Goal: Transaction & Acquisition: Download file/media

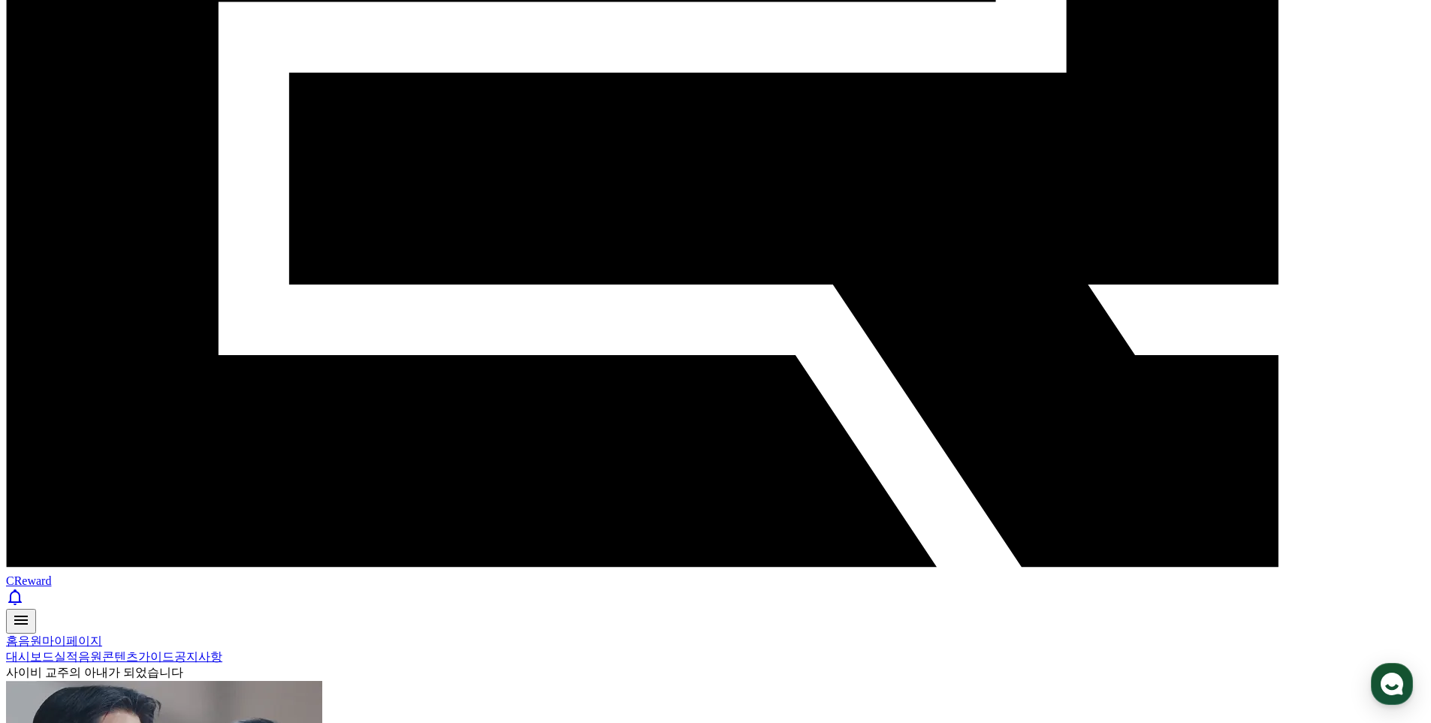
scroll to position [526, 0]
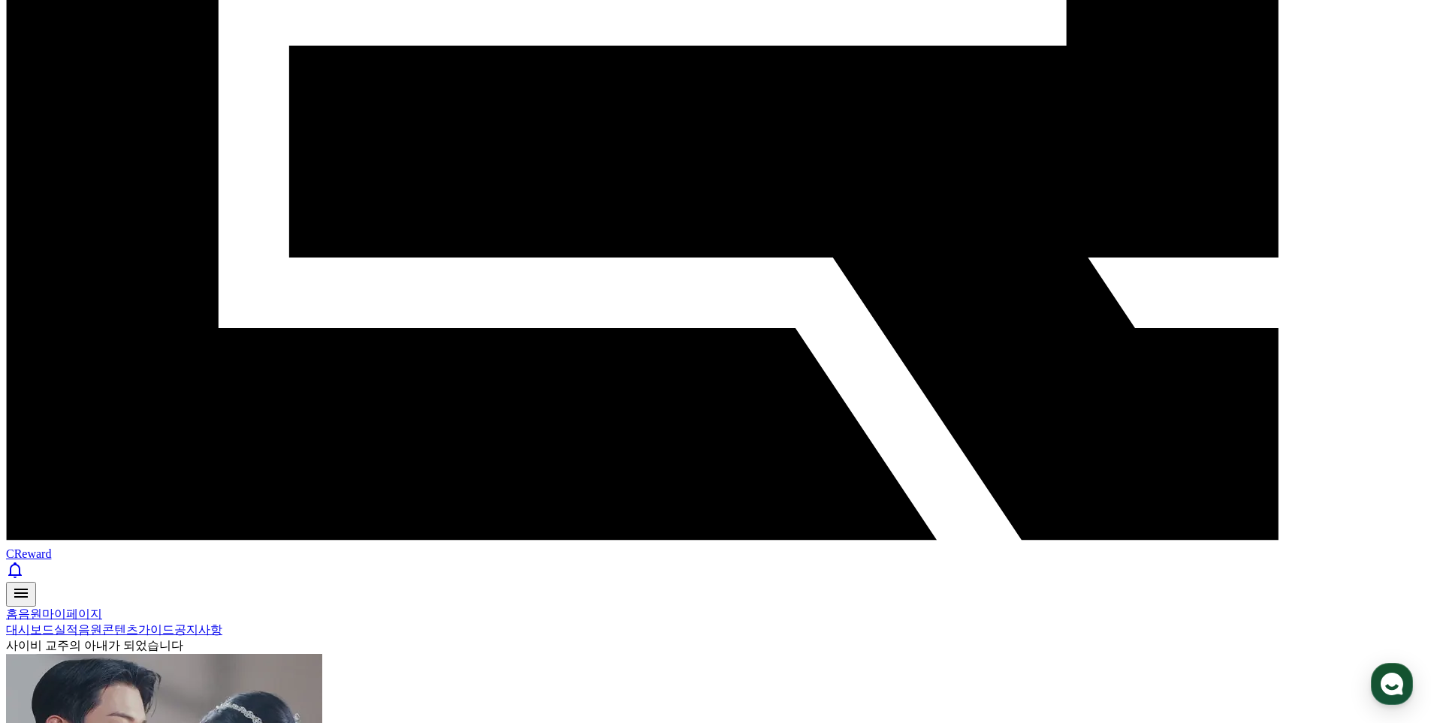
drag, startPoint x: 1319, startPoint y: 378, endPoint x: 1320, endPoint y: 460, distance: 81.1
select select "**********"
